Goal: Navigation & Orientation: Understand site structure

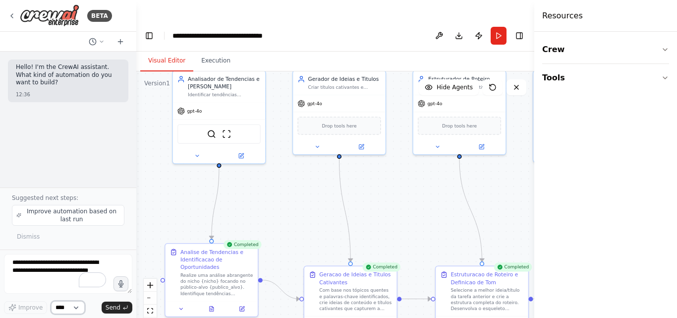
click at [76, 307] on select "****" at bounding box center [68, 307] width 34 height 13
click at [10, 15] on icon at bounding box center [12, 16] width 8 height 8
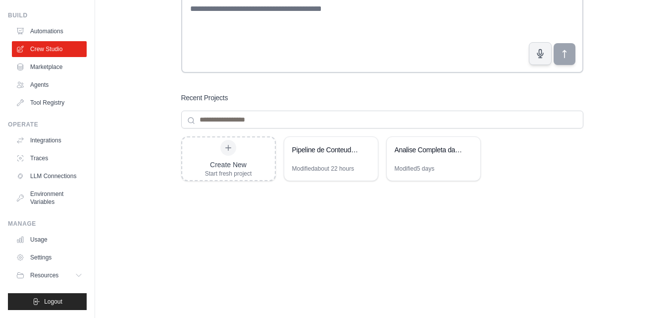
scroll to position [104, 0]
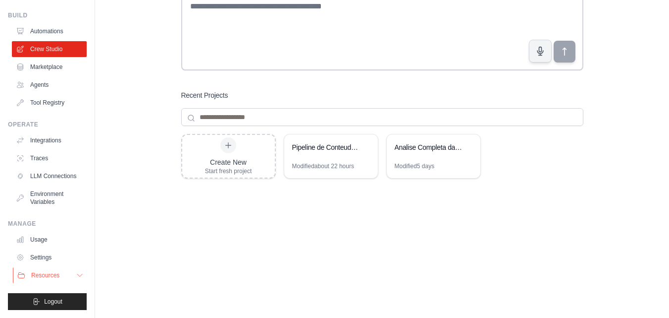
click at [76, 276] on icon at bounding box center [80, 275] width 8 height 8
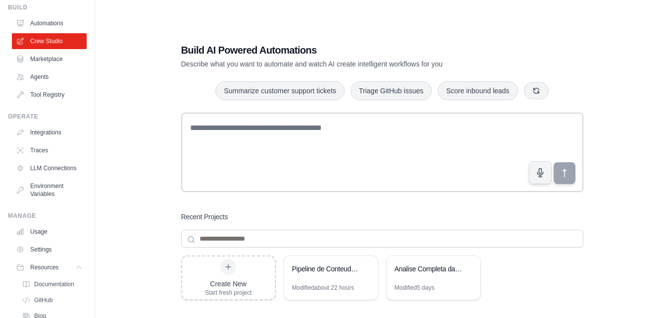
scroll to position [0, 0]
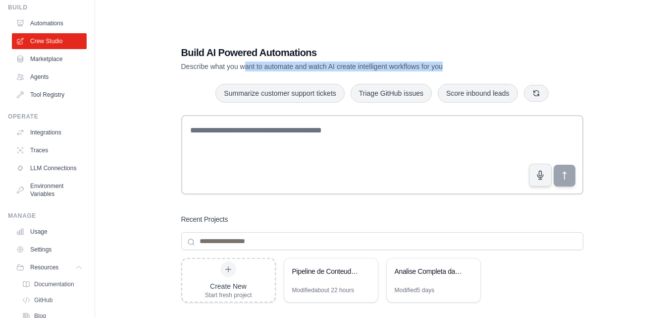
drag, startPoint x: 285, startPoint y: 50, endPoint x: 448, endPoint y: 49, distance: 163.0
click at [479, 61] on p "Describe what you want to automate and watch AI create intelligent workflows fo…" at bounding box center [347, 66] width 333 height 10
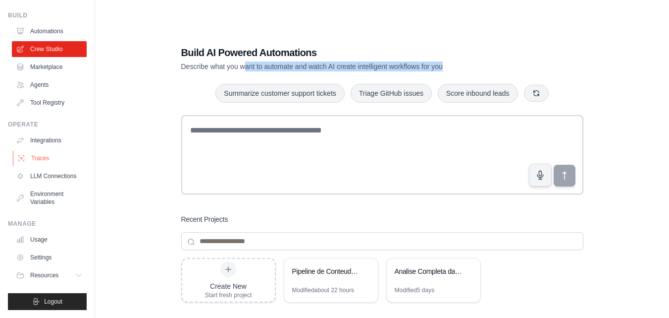
click at [53, 152] on link "Traces" at bounding box center [50, 158] width 75 height 16
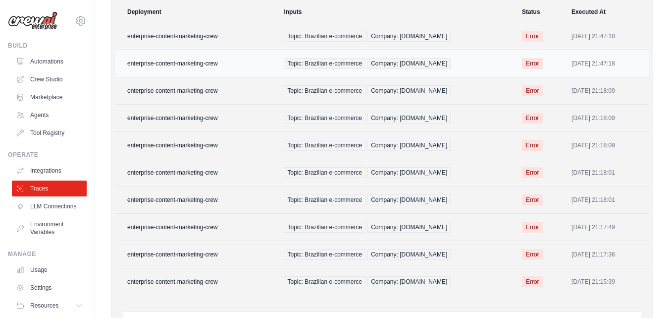
scroll to position [172, 0]
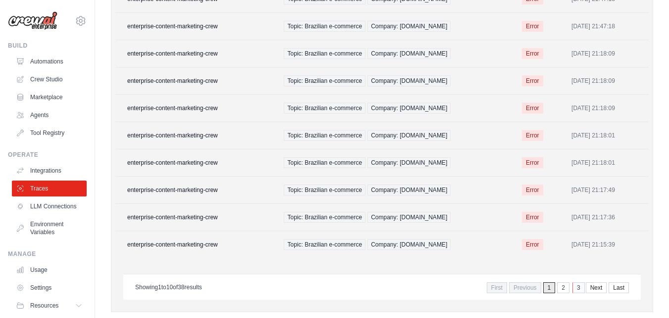
click at [578, 282] on link "3" at bounding box center [579, 287] width 12 height 11
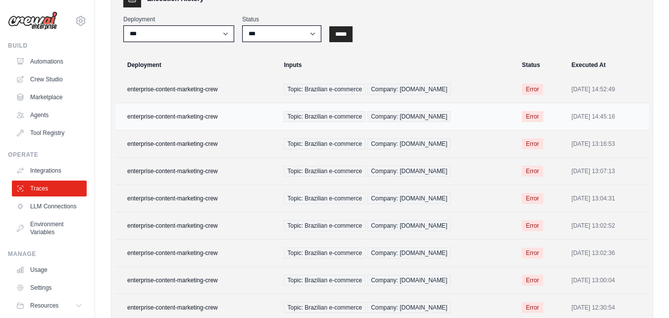
scroll to position [172, 0]
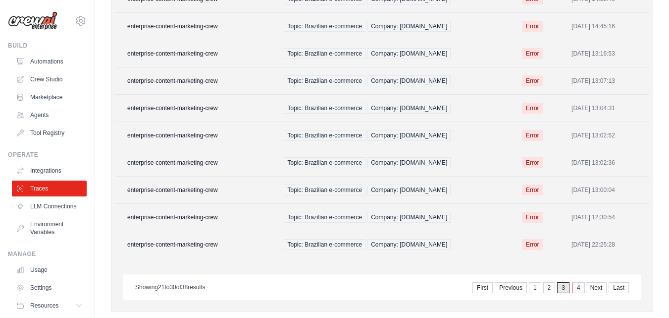
click at [575, 282] on link "4" at bounding box center [579, 287] width 12 height 11
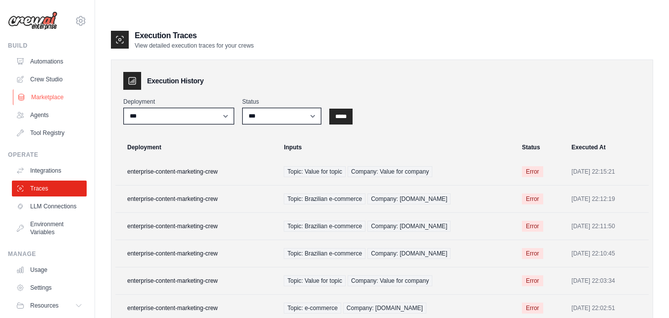
click at [53, 100] on link "Marketplace" at bounding box center [50, 97] width 75 height 16
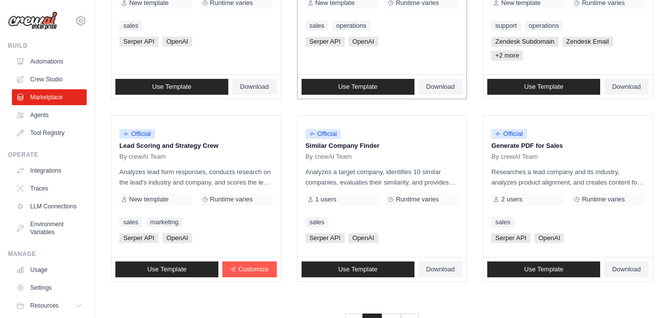
scroll to position [628, 0]
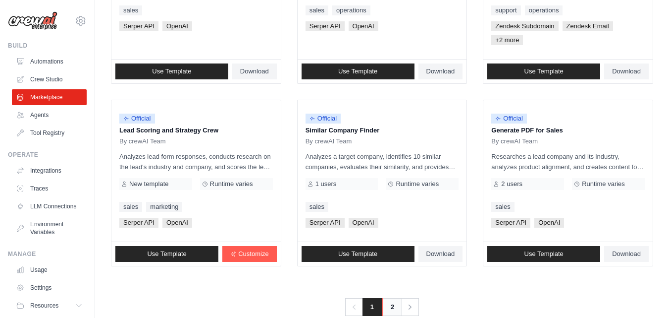
click at [392, 298] on link "2" at bounding box center [393, 307] width 20 height 18
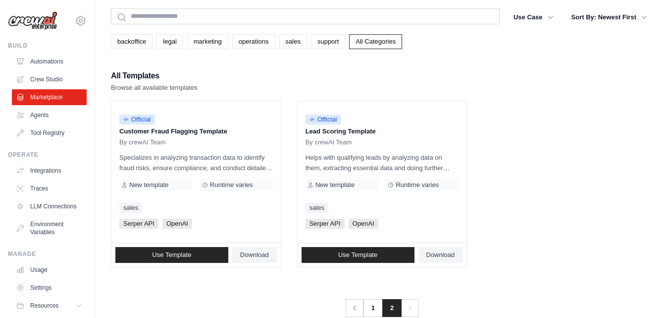
scroll to position [54, 0]
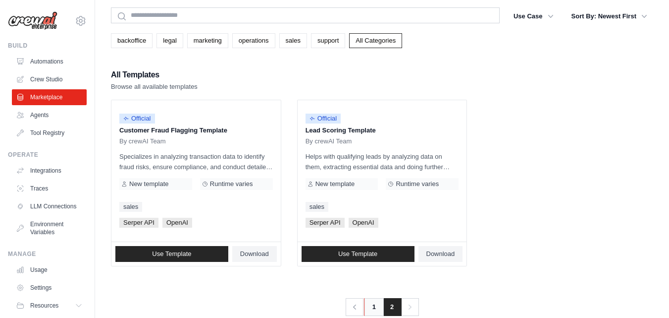
click at [376, 298] on link "1" at bounding box center [374, 307] width 20 height 18
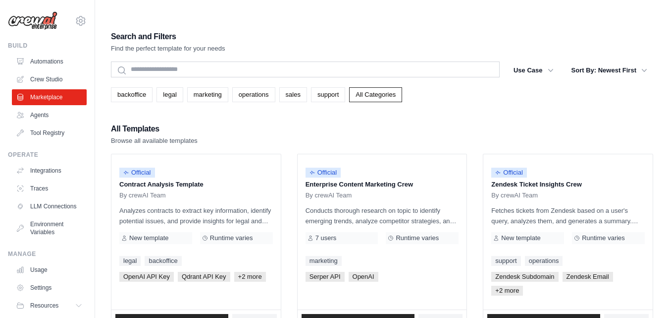
scroll to position [38, 0]
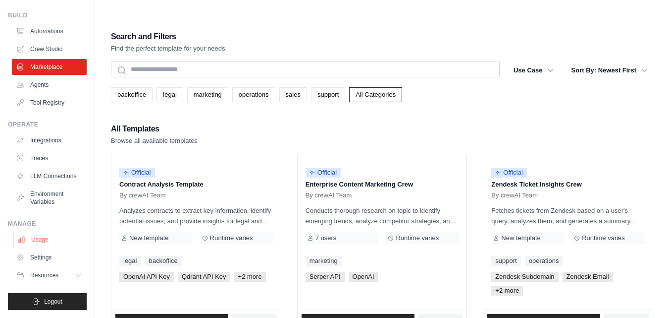
click at [41, 235] on link "Usage" at bounding box center [50, 239] width 75 height 16
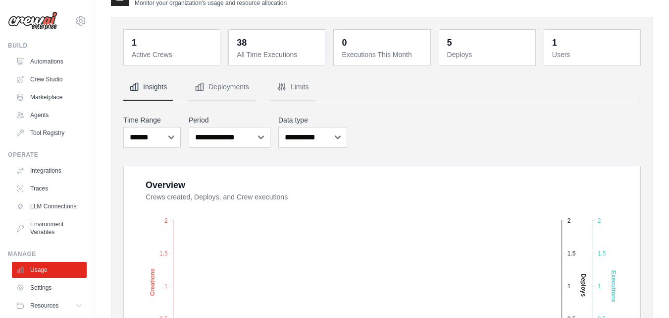
scroll to position [99, 0]
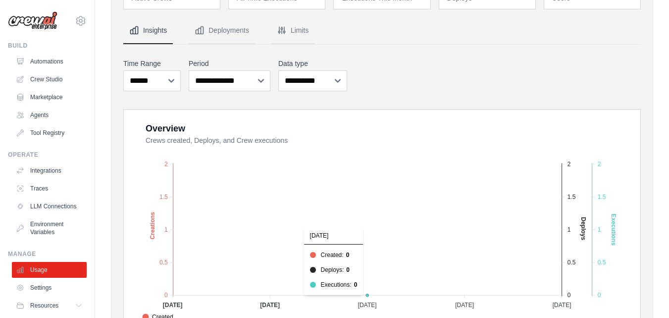
click at [612, 214] on text "Executions" at bounding box center [613, 230] width 7 height 32
click at [604, 200] on foreignobject "Created Deploys Executions" at bounding box center [383, 235] width 491 height 173
click at [231, 17] on button "Deployments" at bounding box center [222, 30] width 66 height 27
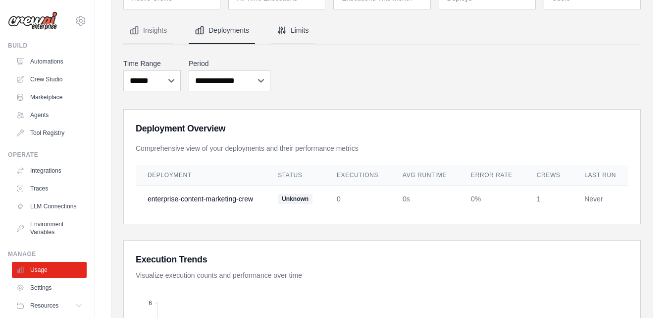
click at [305, 17] on button "Limits" at bounding box center [293, 30] width 44 height 27
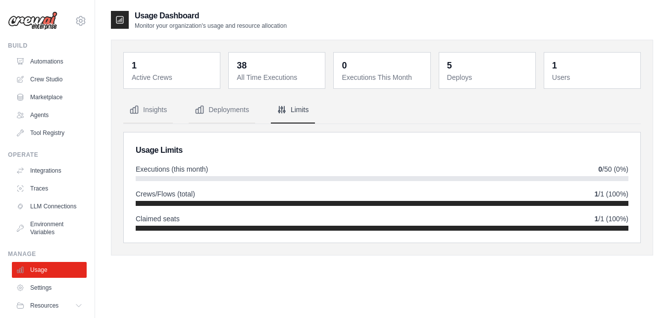
click at [254, 58] on dd "38" at bounding box center [278, 65] width 82 height 14
click at [453, 58] on dd "5" at bounding box center [488, 65] width 82 height 14
click at [54, 112] on link "Agents" at bounding box center [50, 115] width 75 height 16
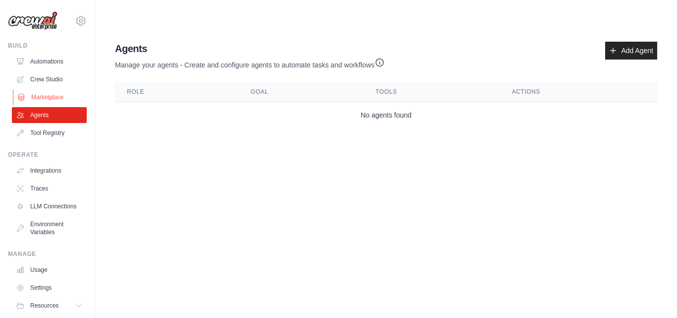
click at [54, 98] on link "Marketplace" at bounding box center [50, 97] width 75 height 16
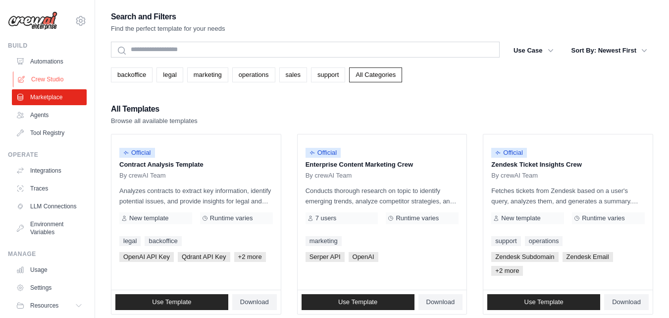
click at [58, 82] on link "Crew Studio" at bounding box center [50, 79] width 75 height 16
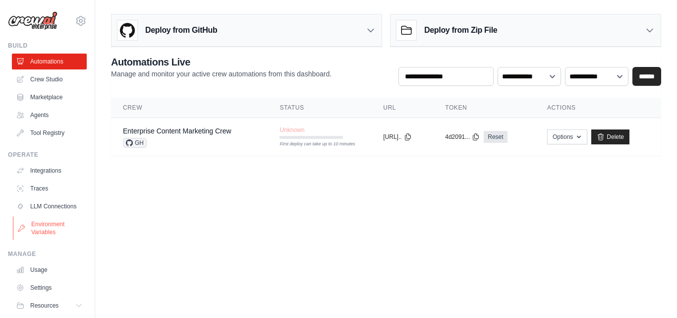
click at [49, 235] on link "Environment Variables" at bounding box center [50, 228] width 75 height 24
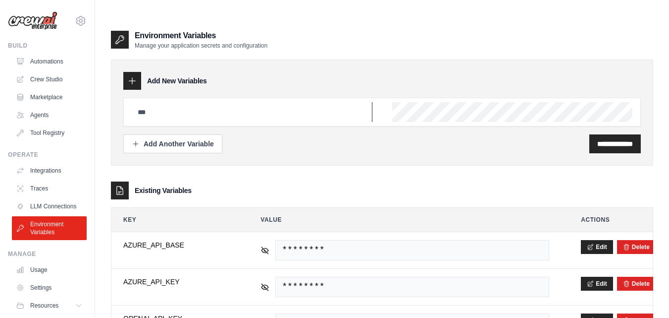
type input "**********"
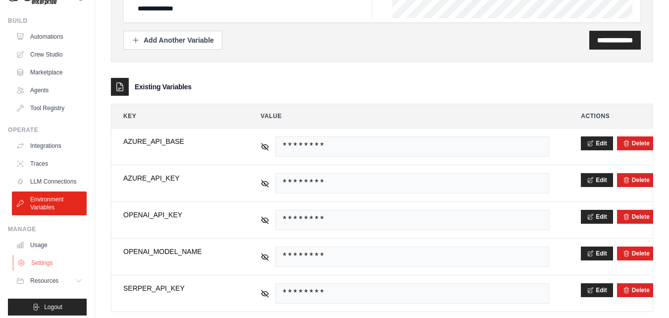
scroll to position [38, 0]
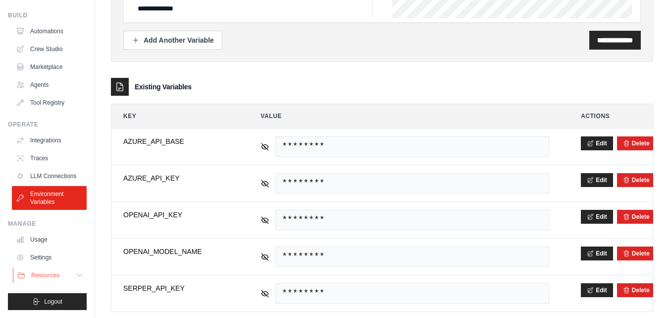
click at [52, 277] on span "Resources" at bounding box center [45, 275] width 28 height 8
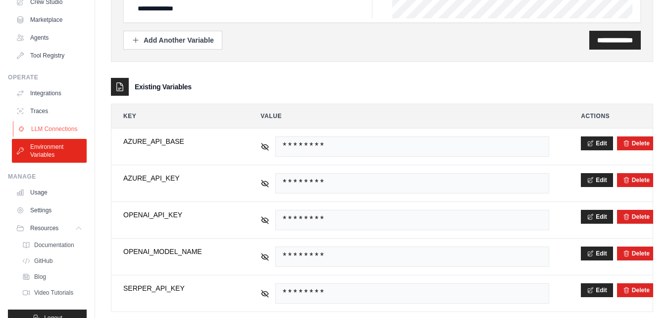
scroll to position [60, 0]
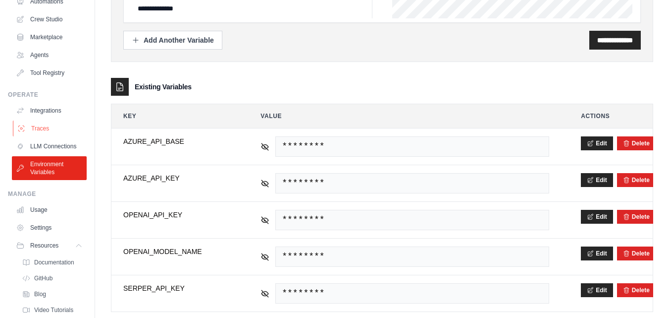
click at [50, 133] on link "Traces" at bounding box center [50, 128] width 75 height 16
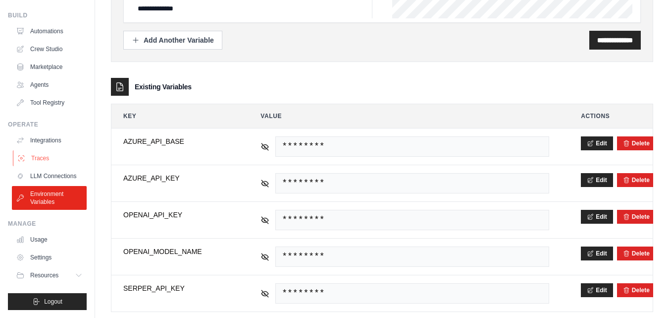
scroll to position [38, 0]
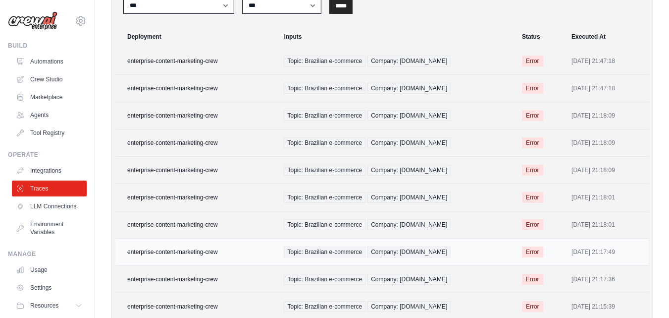
scroll to position [172, 0]
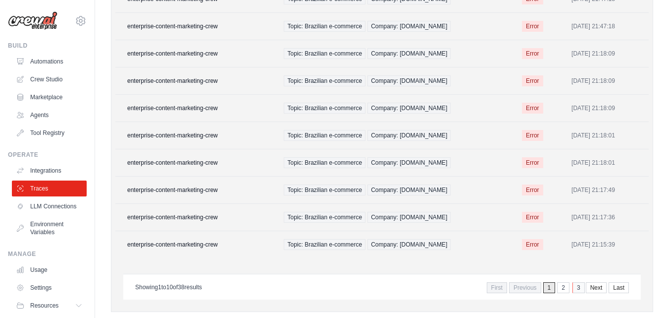
click at [574, 282] on link "3" at bounding box center [579, 287] width 12 height 11
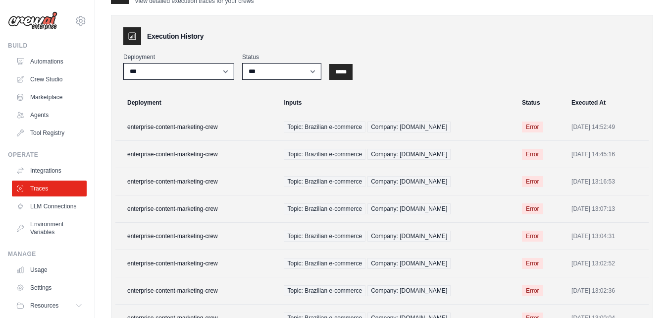
scroll to position [24, 0]
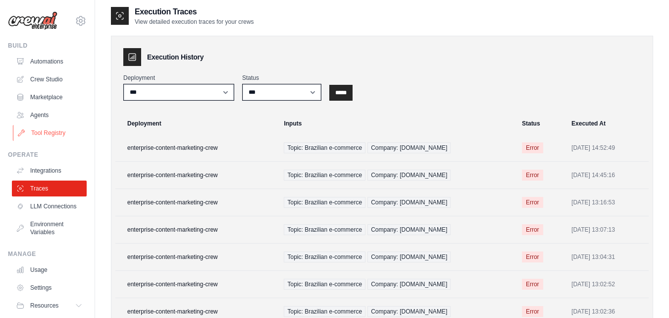
click at [55, 134] on link "Tool Registry" at bounding box center [50, 133] width 75 height 16
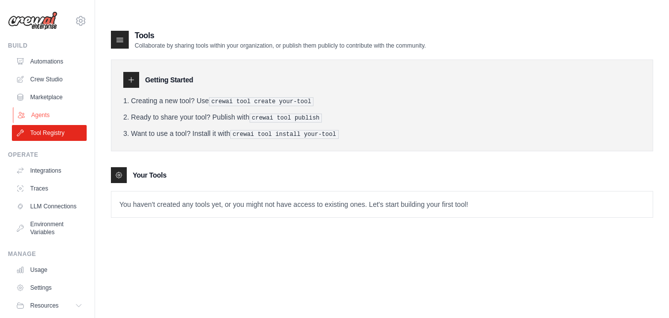
click at [35, 115] on link "Agents" at bounding box center [50, 115] width 75 height 16
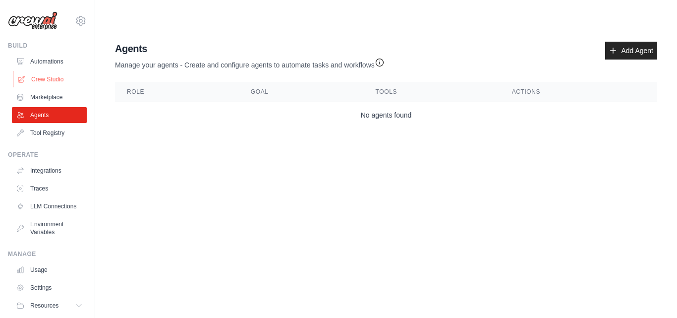
click at [62, 80] on link "Crew Studio" at bounding box center [50, 79] width 75 height 16
